Goal: Task Accomplishment & Management: Manage account settings

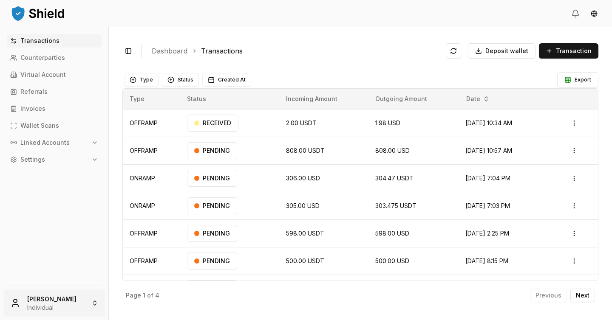
click at [56, 299] on html "Transactions Counterparties Virtual Account Referrals Invoices Wallet Scans Lin…" at bounding box center [306, 160] width 612 height 320
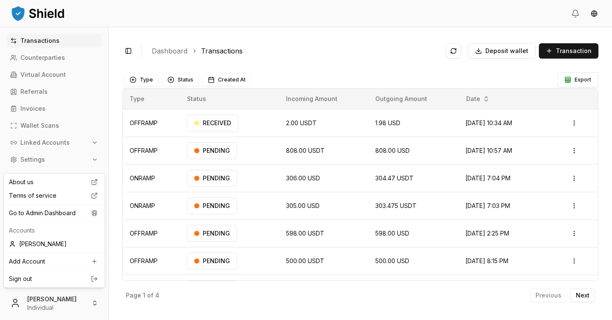
click at [125, 23] on html "Transactions Counterparties Virtual Account Referrals Invoices Wallet Scans Lin…" at bounding box center [306, 160] width 612 height 320
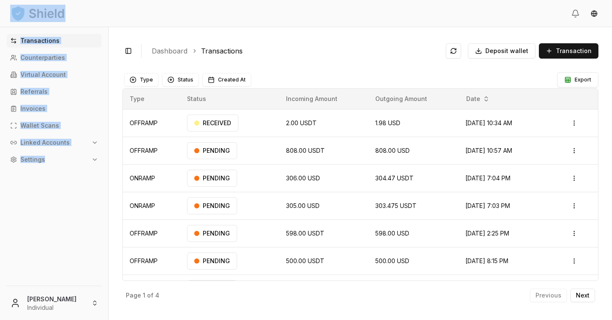
drag, startPoint x: 87, startPoint y: 181, endPoint x: 16, endPoint y: 7, distance: 188.4
click at [16, 7] on div "Transactions Counterparties Virtual Account Referrals Invoices Wallet Scans Lin…" at bounding box center [306, 160] width 612 height 320
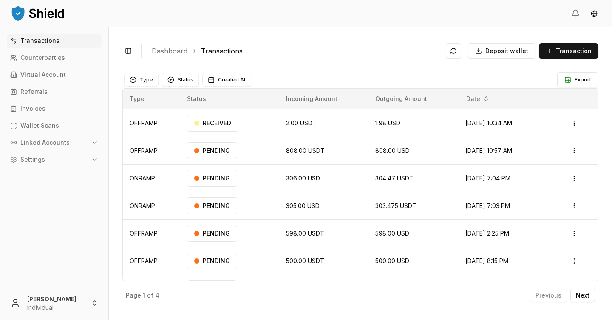
click at [62, 221] on div "Transactions Counterparties Virtual Account Referrals Invoices Wallet Scans Lin…" at bounding box center [54, 155] width 108 height 242
click at [48, 302] on html "Transactions Counterparties Virtual Account Referrals Invoices Wallet Scans Lin…" at bounding box center [306, 160] width 612 height 320
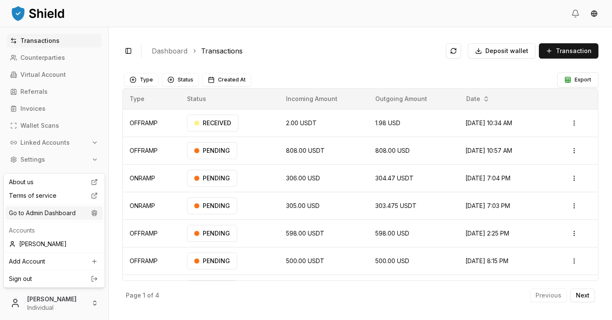
click at [68, 211] on div "Go to Admin Dashboard" at bounding box center [54, 213] width 97 height 14
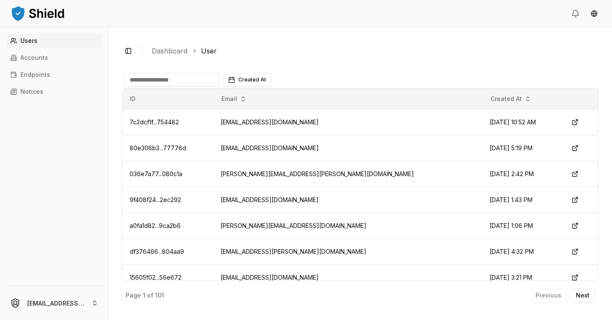
click at [183, 84] on input at bounding box center [171, 80] width 95 height 14
drag, startPoint x: 145, startPoint y: 46, endPoint x: 241, endPoint y: 71, distance: 99.5
click at [240, 72] on div "Toggle Sidebar Dashboard User Created At ID Email Created At 7c2dcf1f...754482 …" at bounding box center [360, 173] width 503 height 293
click at [234, 56] on ol "Dashboard User" at bounding box center [372, 51] width 440 height 10
drag, startPoint x: 225, startPoint y: 52, endPoint x: 96, endPoint y: 132, distance: 151.7
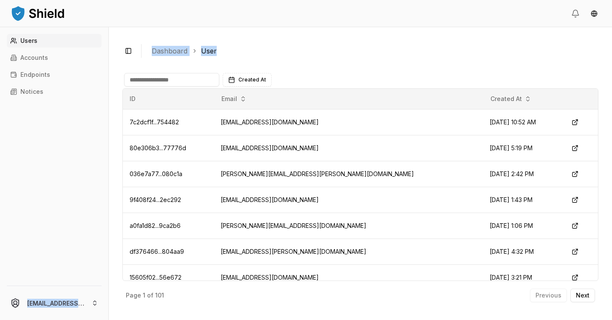
click at [97, 132] on div "Users Accounts Endpoints Notices luiscarchi23@gmail.com Toggle Sidebar Dashboar…" at bounding box center [306, 173] width 612 height 293
click at [41, 147] on div "Users Accounts Endpoints Notices" at bounding box center [54, 155] width 108 height 242
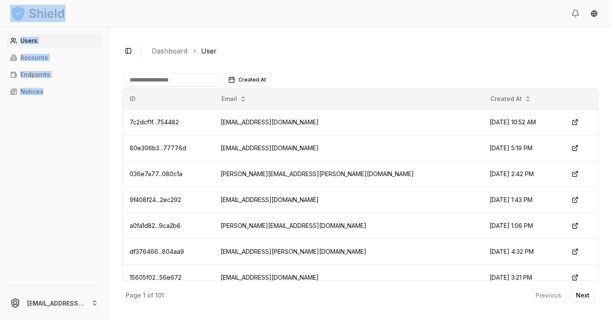
drag, startPoint x: 83, startPoint y: 113, endPoint x: 8, endPoint y: 15, distance: 122.7
click at [8, 15] on div "Users Accounts Endpoints Notices luiscarchi23@gmail.com Toggle Sidebar Dashboar…" at bounding box center [306, 160] width 612 height 320
click at [117, 25] on header at bounding box center [306, 13] width 612 height 27
drag, startPoint x: 133, startPoint y: 28, endPoint x: 505, endPoint y: 274, distance: 445.1
click at [505, 274] on div "Toggle Sidebar Dashboard User Created At ID Email Created At 7c2dcf1f...754482 …" at bounding box center [360, 173] width 503 height 293
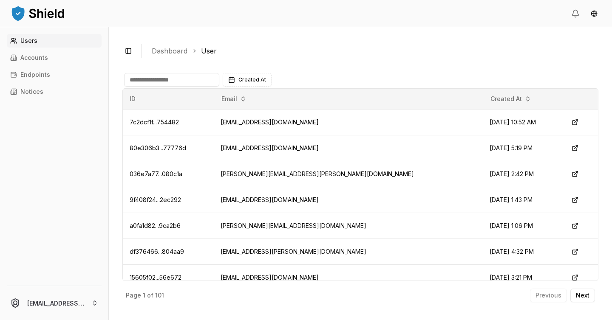
click at [355, 32] on div "Toggle Sidebar Dashboard User Created At ID Email Created At 7c2dcf1f...754482 …" at bounding box center [360, 173] width 503 height 293
drag, startPoint x: 134, startPoint y: 35, endPoint x: 541, endPoint y: 278, distance: 474.0
click at [541, 278] on div "Toggle Sidebar Dashboard User Created At ID Email Created At 7c2dcf1f...754482 …" at bounding box center [360, 173] width 503 height 293
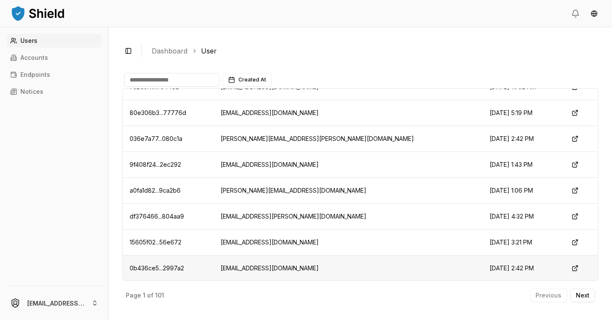
click at [524, 273] on td "Sep 29, 2025, 2:42 PM" at bounding box center [521, 268] width 78 height 26
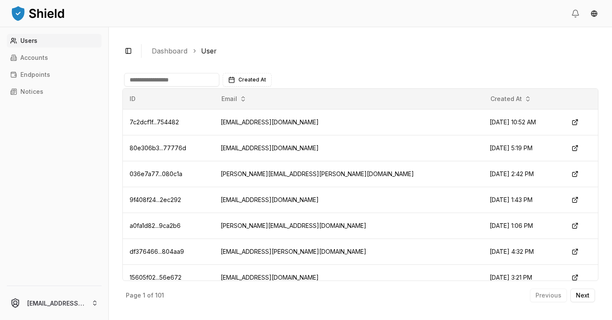
drag, startPoint x: 525, startPoint y: 272, endPoint x: 10, endPoint y: 12, distance: 577.0
click at [10, 12] on div "Users Accounts Endpoints Notices luiscarchi23@gmail.com Toggle Sidebar Dashboar…" at bounding box center [306, 160] width 612 height 320
click at [76, 121] on div "Users Accounts Endpoints Notices" at bounding box center [54, 155] width 108 height 242
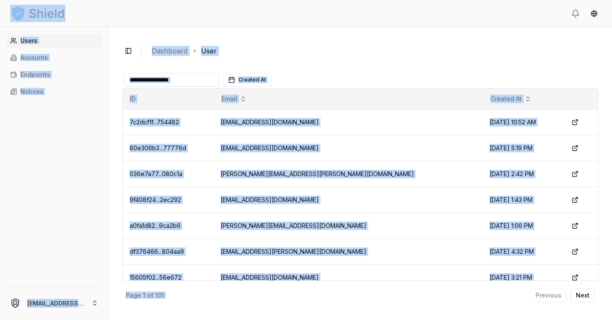
drag, startPoint x: 6, startPoint y: 8, endPoint x: 515, endPoint y: 285, distance: 579.3
click at [515, 285] on div "Users Accounts Endpoints Notices luiscarchi23@gmail.com Toggle Sidebar Dashboar…" at bounding box center [306, 160] width 612 height 320
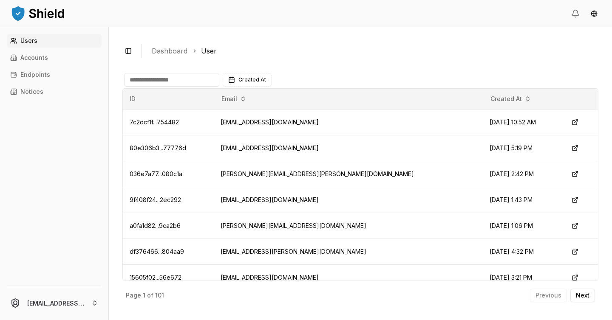
click at [448, 290] on div "Page 1 of 101 Previous Next" at bounding box center [360, 293] width 476 height 25
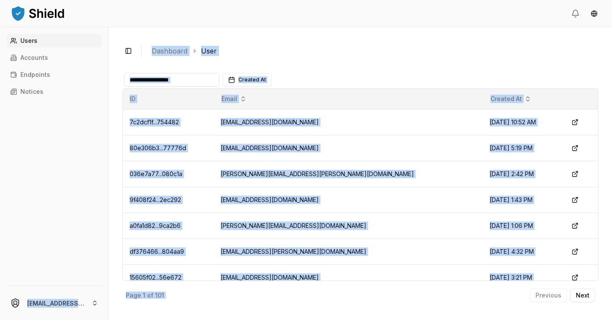
drag, startPoint x: 505, startPoint y: 293, endPoint x: 58, endPoint y: 117, distance: 480.1
click at [58, 117] on div "Users Accounts Endpoints Notices luiscarchi23@gmail.com Toggle Sidebar Dashboar…" at bounding box center [306, 173] width 612 height 293
click at [58, 116] on div "Users Accounts Endpoints Notices" at bounding box center [54, 155] width 108 height 242
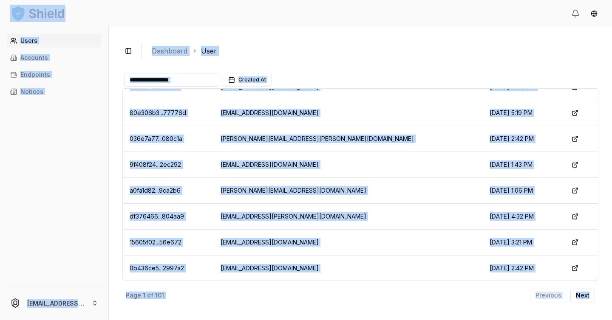
drag, startPoint x: 2, startPoint y: 15, endPoint x: 598, endPoint y: 305, distance: 663.3
click at [598, 305] on div "Users Accounts Endpoints Notices luiscarchi23@gmail.com Toggle Sidebar Dashboar…" at bounding box center [306, 160] width 612 height 320
click at [598, 305] on div "Toggle Sidebar Dashboard User Created At ID Email Created At 7c2dcf1f...754482 …" at bounding box center [360, 173] width 503 height 293
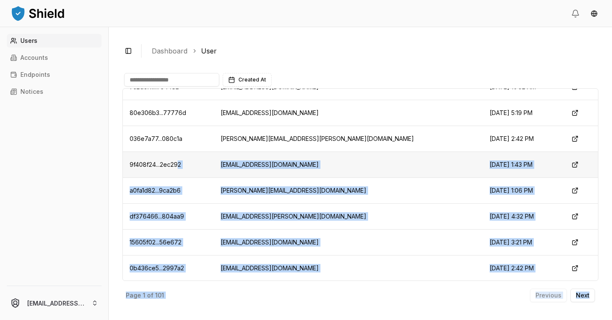
scroll to position [0, 0]
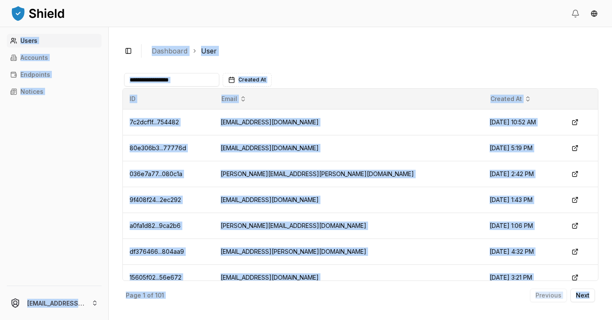
drag, startPoint x: 604, startPoint y: 307, endPoint x: 0, endPoint y: 32, distance: 662.9
click at [0, 32] on div "Users Accounts Endpoints Notices luiscarchi23@gmail.com Toggle Sidebar Dashboar…" at bounding box center [306, 173] width 612 height 293
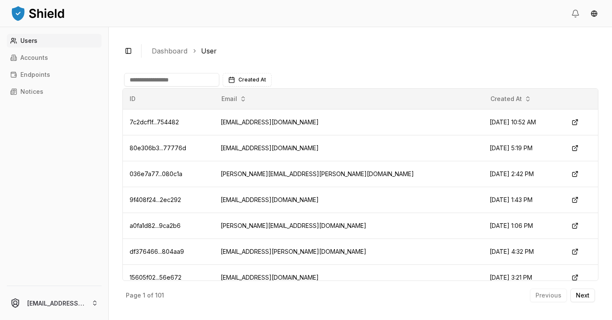
click at [27, 135] on div "Users Accounts Endpoints Notices" at bounding box center [54, 155] width 108 height 242
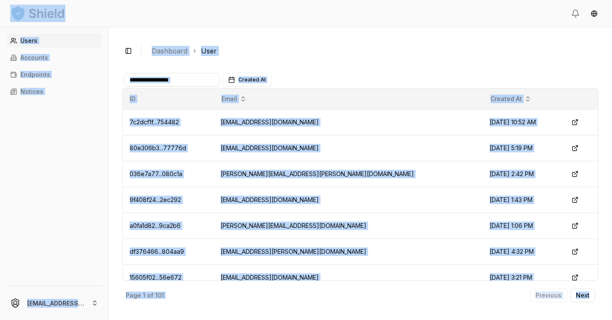
drag, startPoint x: 6, startPoint y: 10, endPoint x: 599, endPoint y: 302, distance: 661.4
click at [599, 302] on div "Users Accounts Endpoints Notices luiscarchi23@gmail.com Toggle Sidebar Dashboar…" at bounding box center [306, 160] width 612 height 320
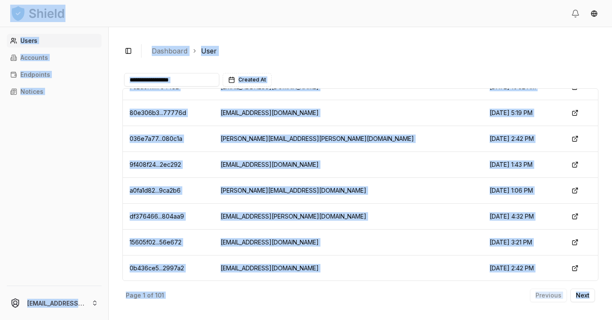
click at [40, 37] on link "Users" at bounding box center [54, 41] width 95 height 14
click at [44, 37] on link "Users" at bounding box center [54, 41] width 95 height 14
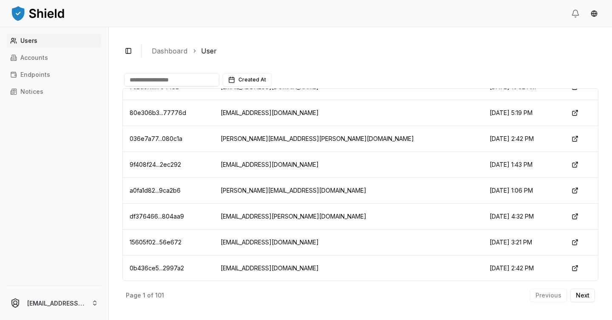
click at [154, 75] on input at bounding box center [171, 80] width 95 height 14
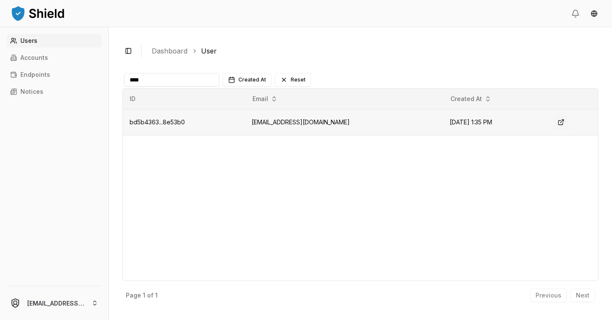
type input "****"
click at [565, 122] on button at bounding box center [560, 122] width 15 height 15
